Goal: Task Accomplishment & Management: Manage account settings

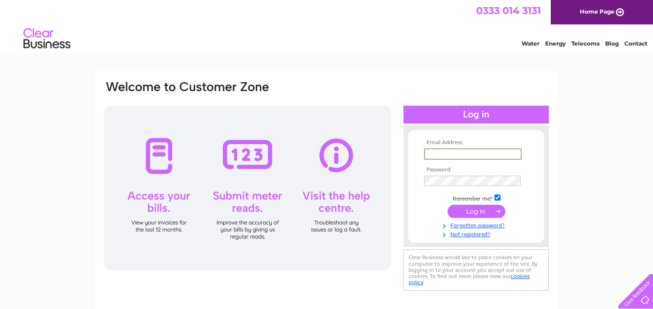
click at [498, 156] on input "text" at bounding box center [473, 153] width 98 height 11
type input "CRAIG@WILSONSPETFOOD.CO.UK"
click at [448, 205] on input "submit" at bounding box center [477, 211] width 58 height 13
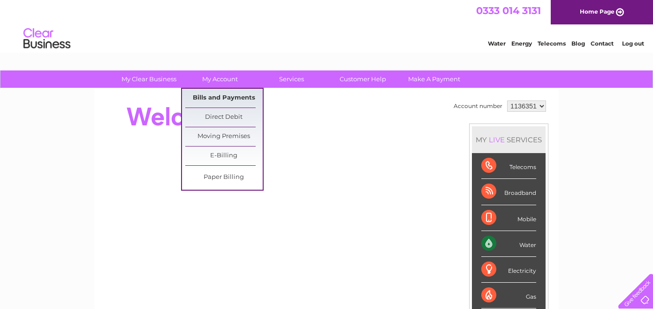
click at [223, 94] on link "Bills and Payments" at bounding box center [223, 98] width 77 height 19
click at [238, 96] on link "Bills and Payments" at bounding box center [223, 98] width 77 height 19
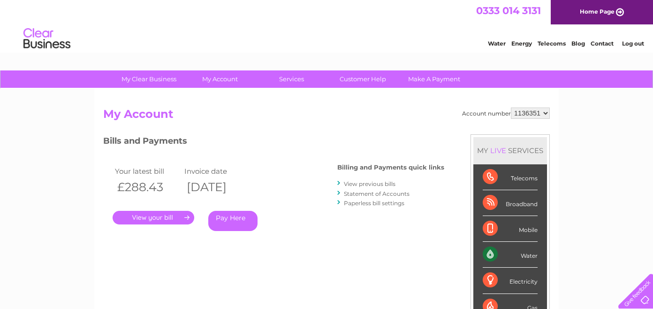
click at [165, 216] on link "." at bounding box center [154, 218] width 82 height 14
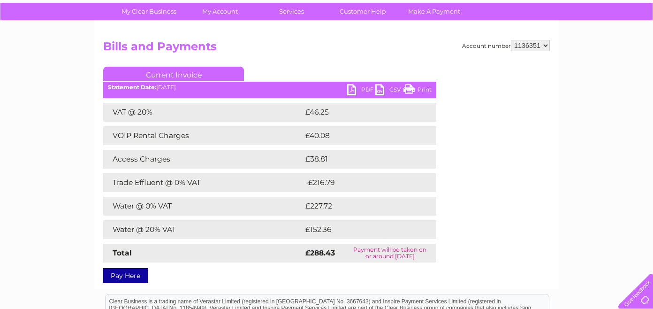
scroll to position [69, 0]
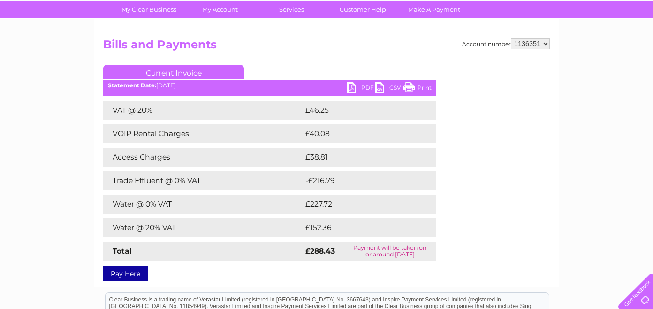
click at [419, 87] on link "Print" at bounding box center [417, 89] width 28 height 14
click at [371, 8] on link "Customer Help" at bounding box center [362, 9] width 77 height 17
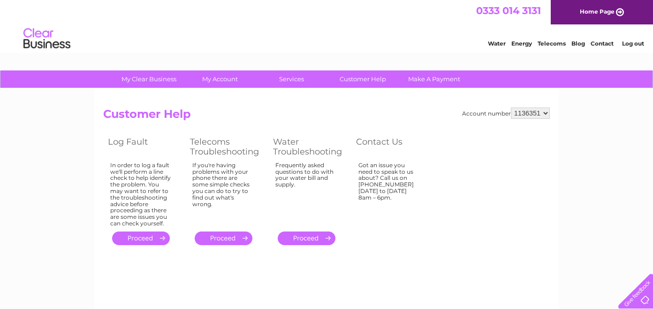
click at [234, 243] on link "." at bounding box center [224, 238] width 58 height 14
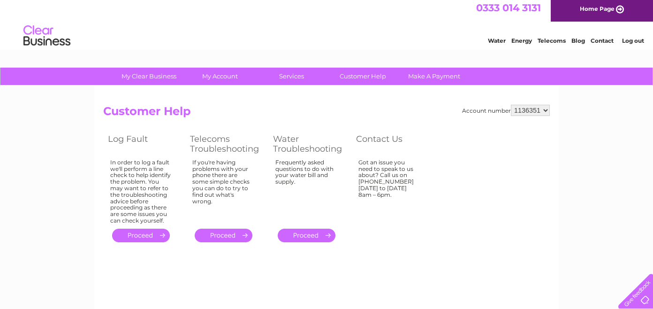
click at [603, 43] on link "Contact" at bounding box center [602, 40] width 23 height 7
